Goal: Find specific page/section: Find specific page/section

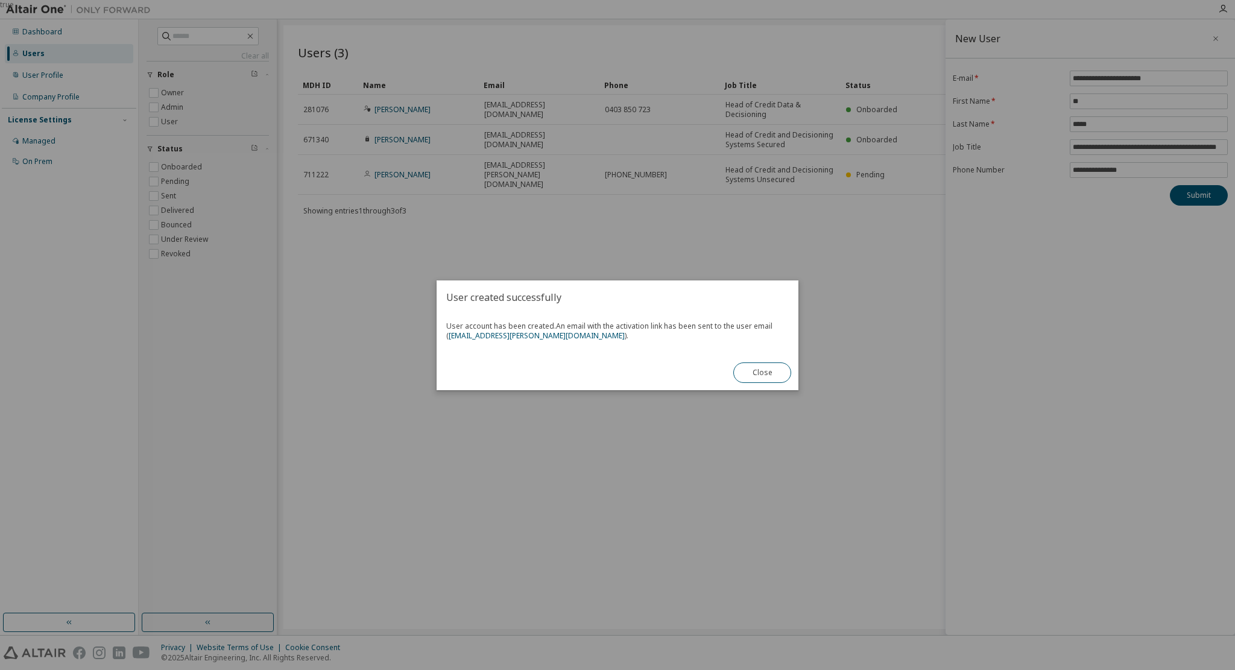
click at [770, 372] on button "Close" at bounding box center [762, 372] width 58 height 20
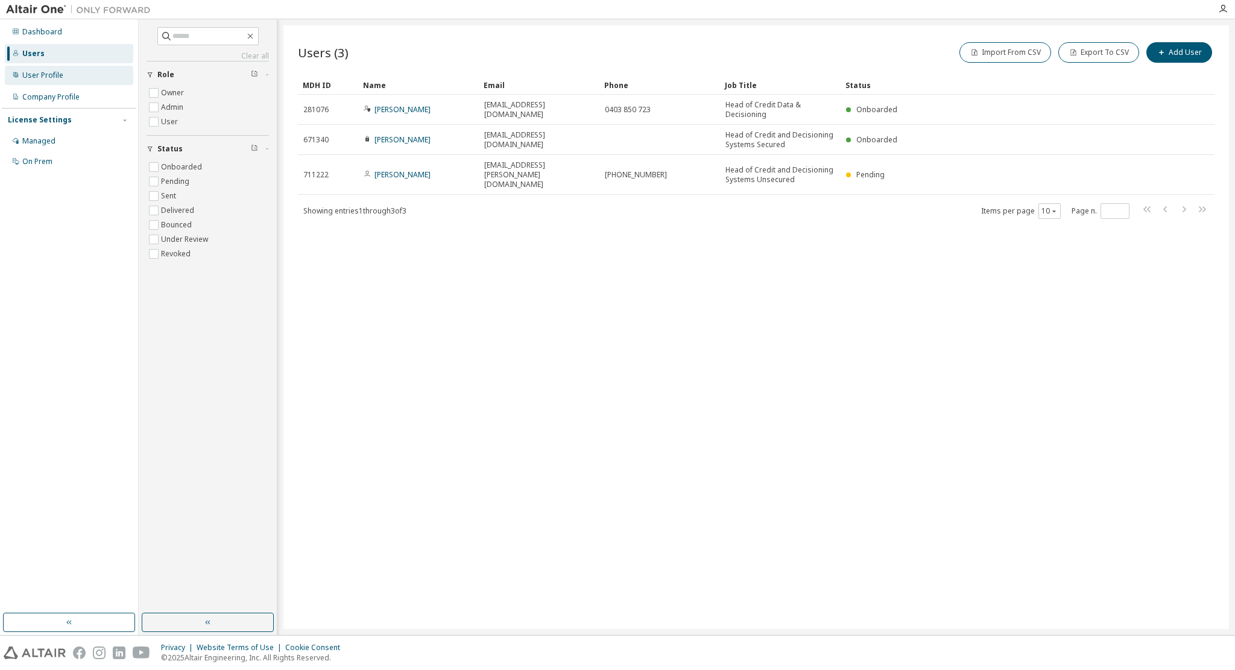
click at [39, 75] on div "User Profile" at bounding box center [42, 76] width 41 height 10
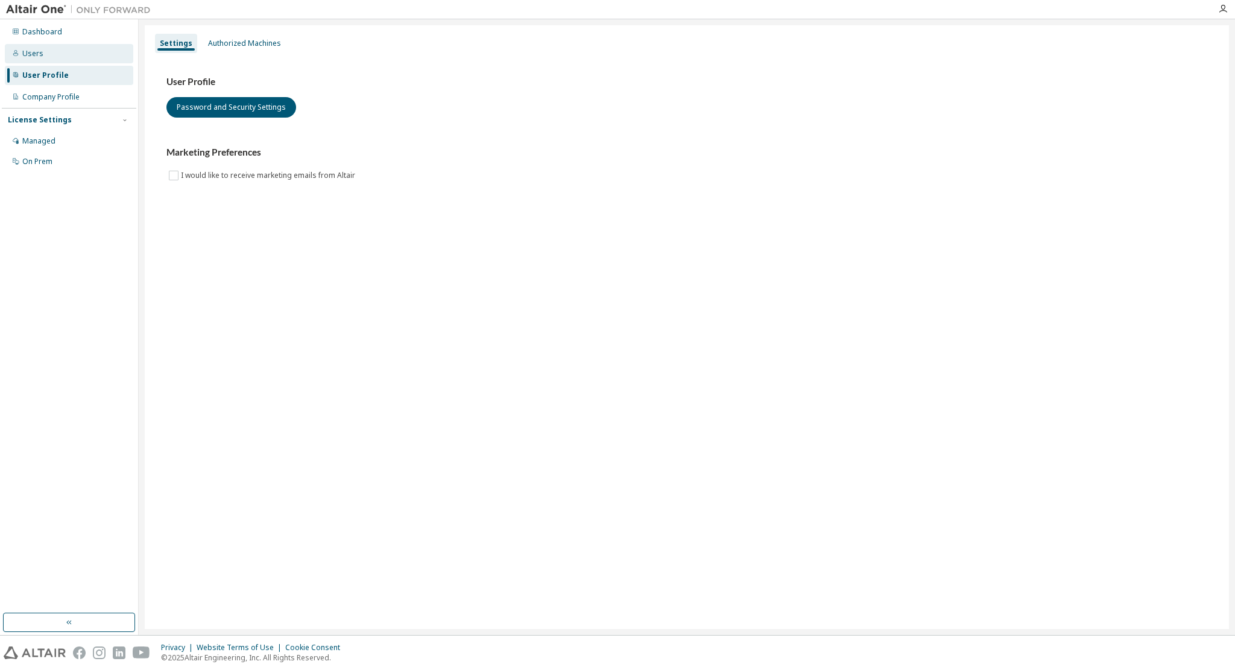
click at [42, 50] on div "Users" at bounding box center [69, 53] width 128 height 19
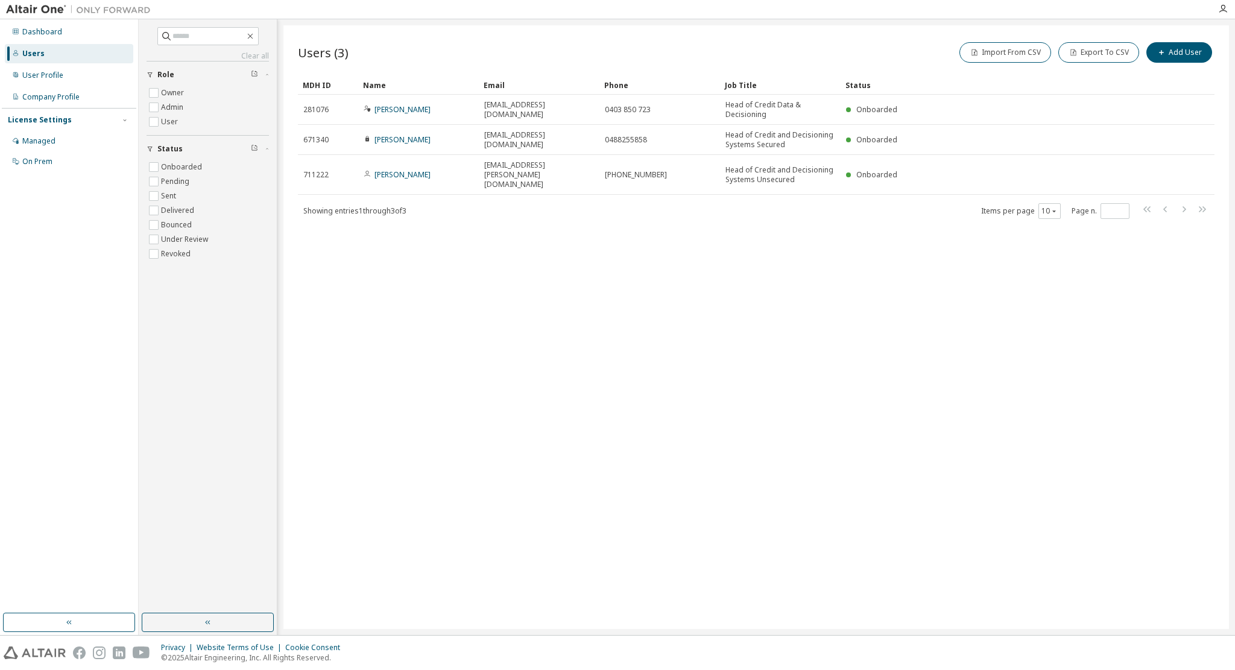
click at [543, 310] on div "Users (3) Import From CSV Export To CSV Add User Clear Load Save Save As Field …" at bounding box center [755, 327] width 945 height 604
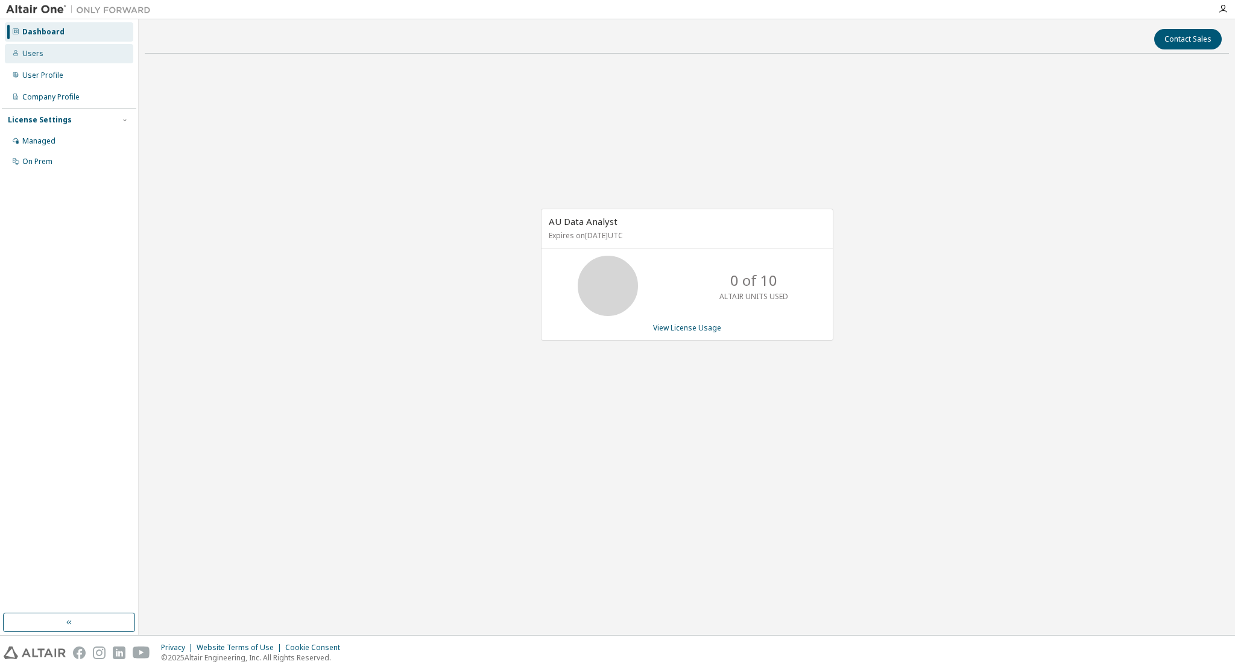
click at [20, 57] on div "Users" at bounding box center [69, 53] width 128 height 19
